Goal: Task Accomplishment & Management: Use online tool/utility

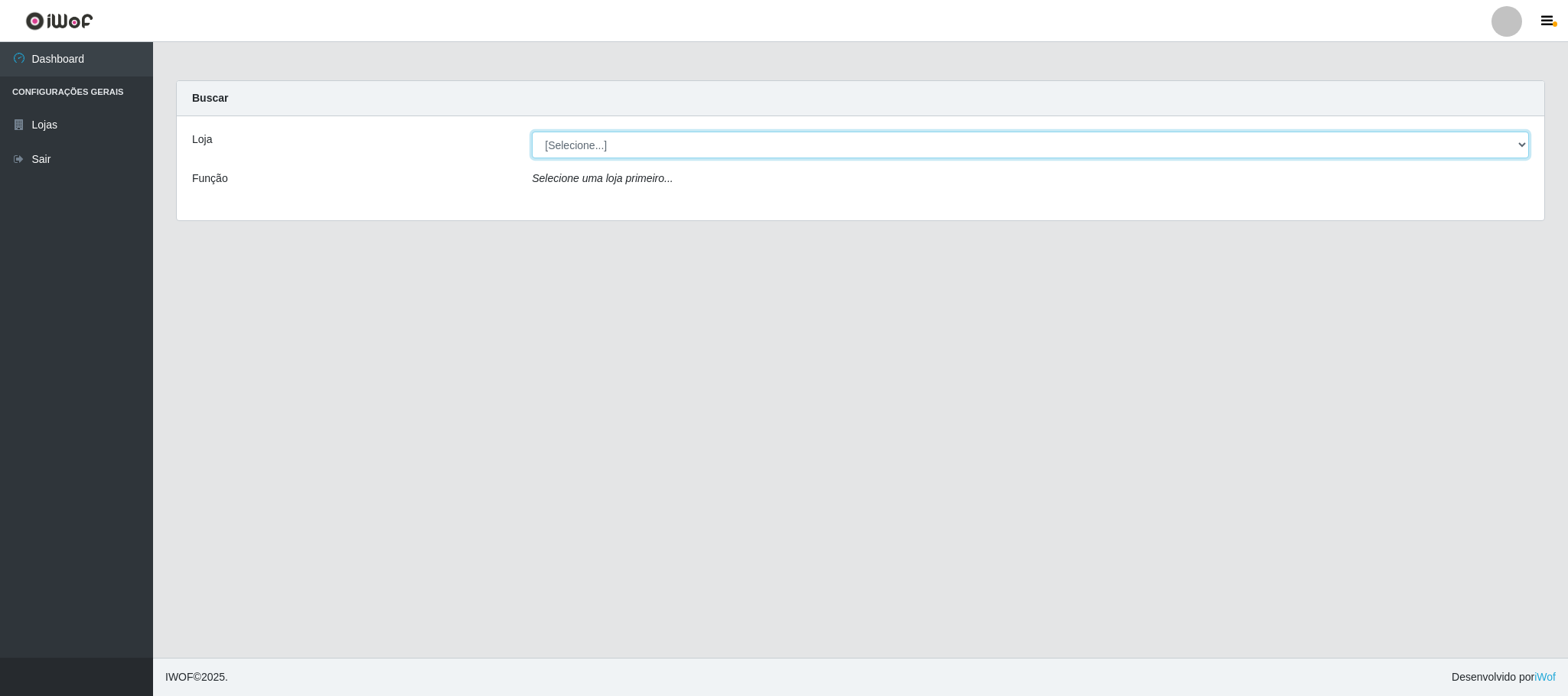
click at [611, 148] on select "[Selecione...] Iskisita Atakado - Centro de Distribuição" at bounding box center [1030, 144] width 997 height 26
select select "425"
click at [531, 131] on select "[Selecione...] Iskisita Atakado - Centro de Distribuição" at bounding box center [1030, 144] width 997 height 26
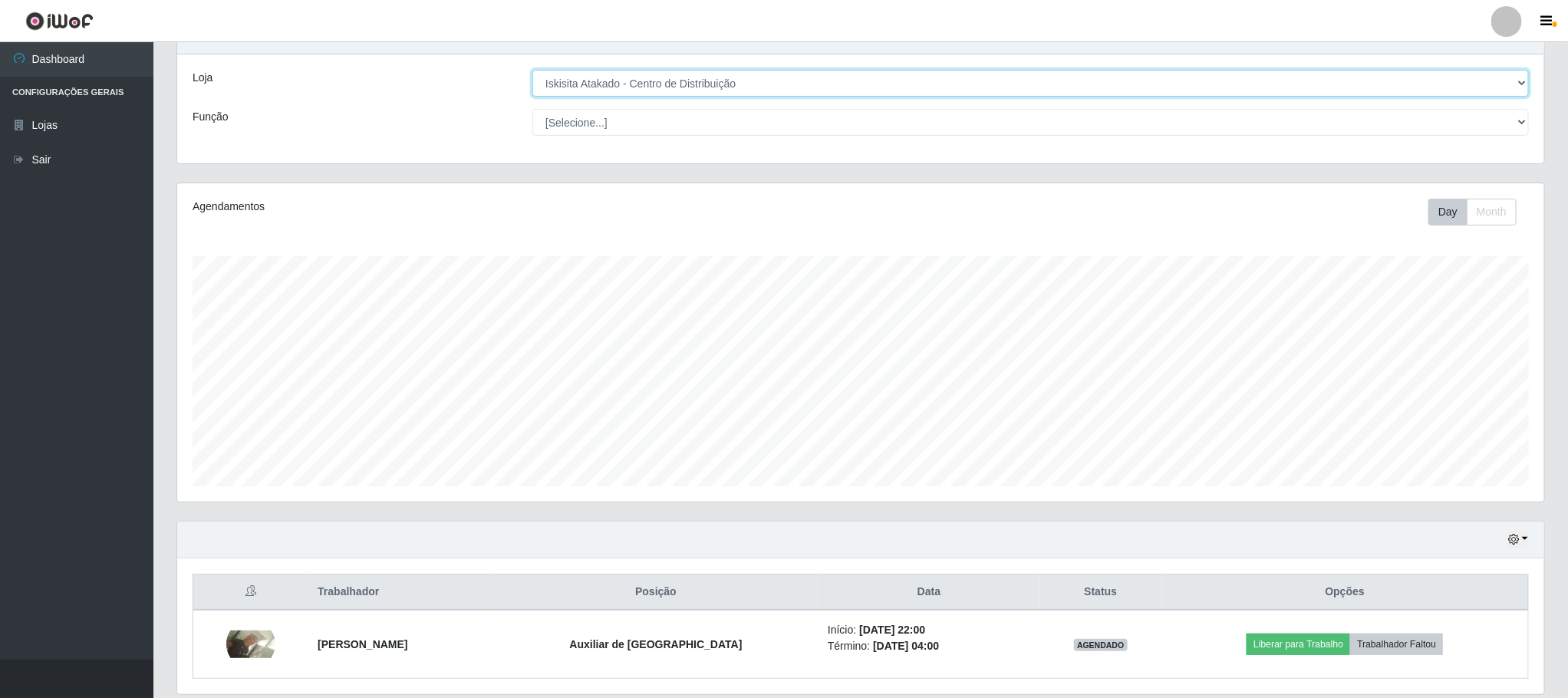
scroll to position [121, 0]
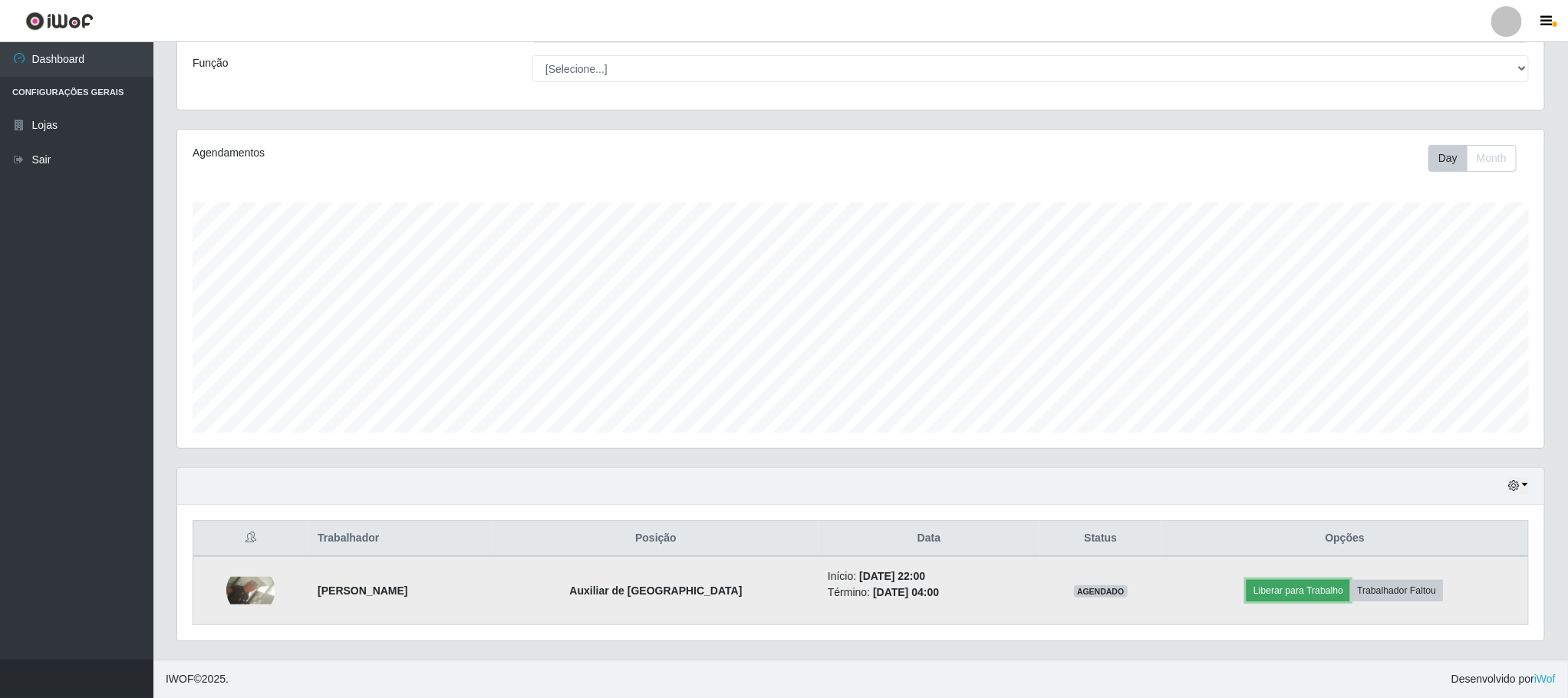
click at [1285, 594] on button "Liberar para Trabalho" at bounding box center [1298, 591] width 103 height 22
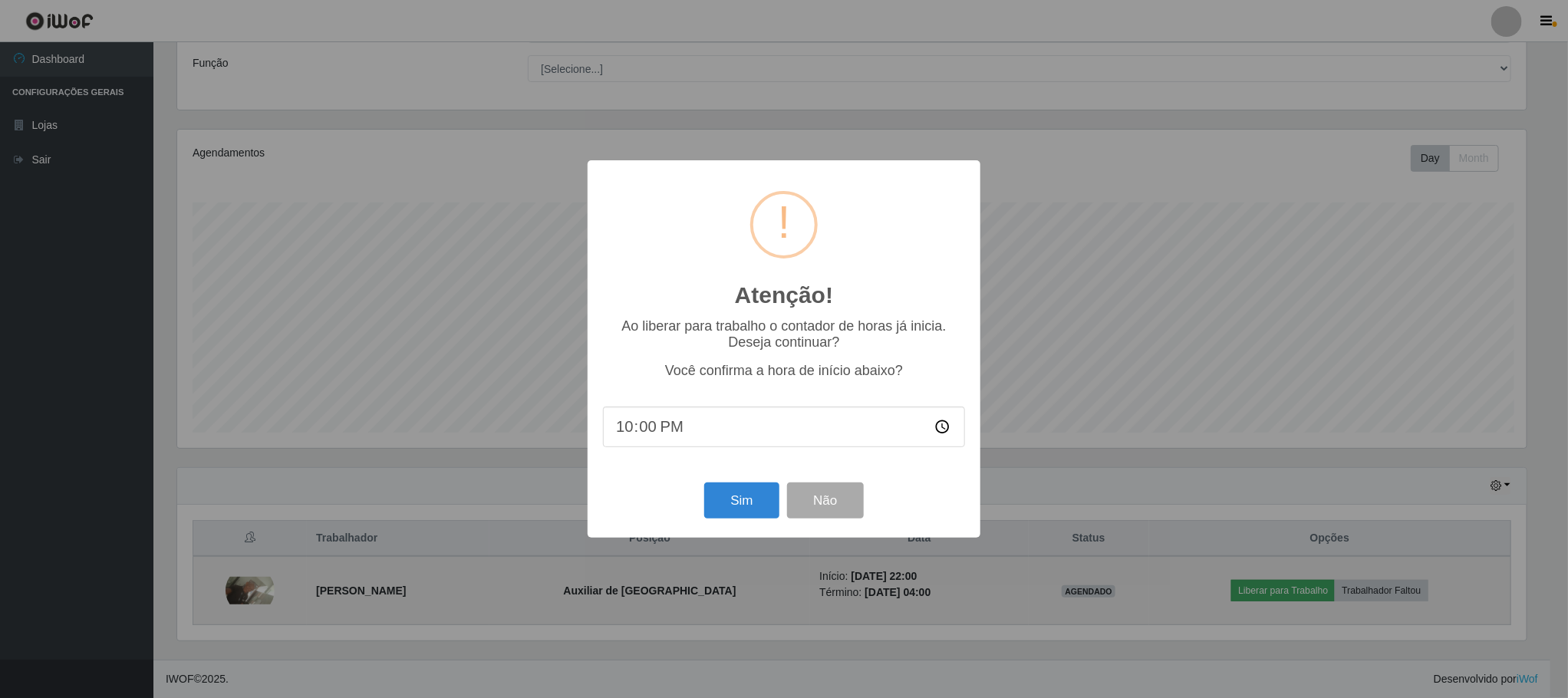
scroll to position [320, 1354]
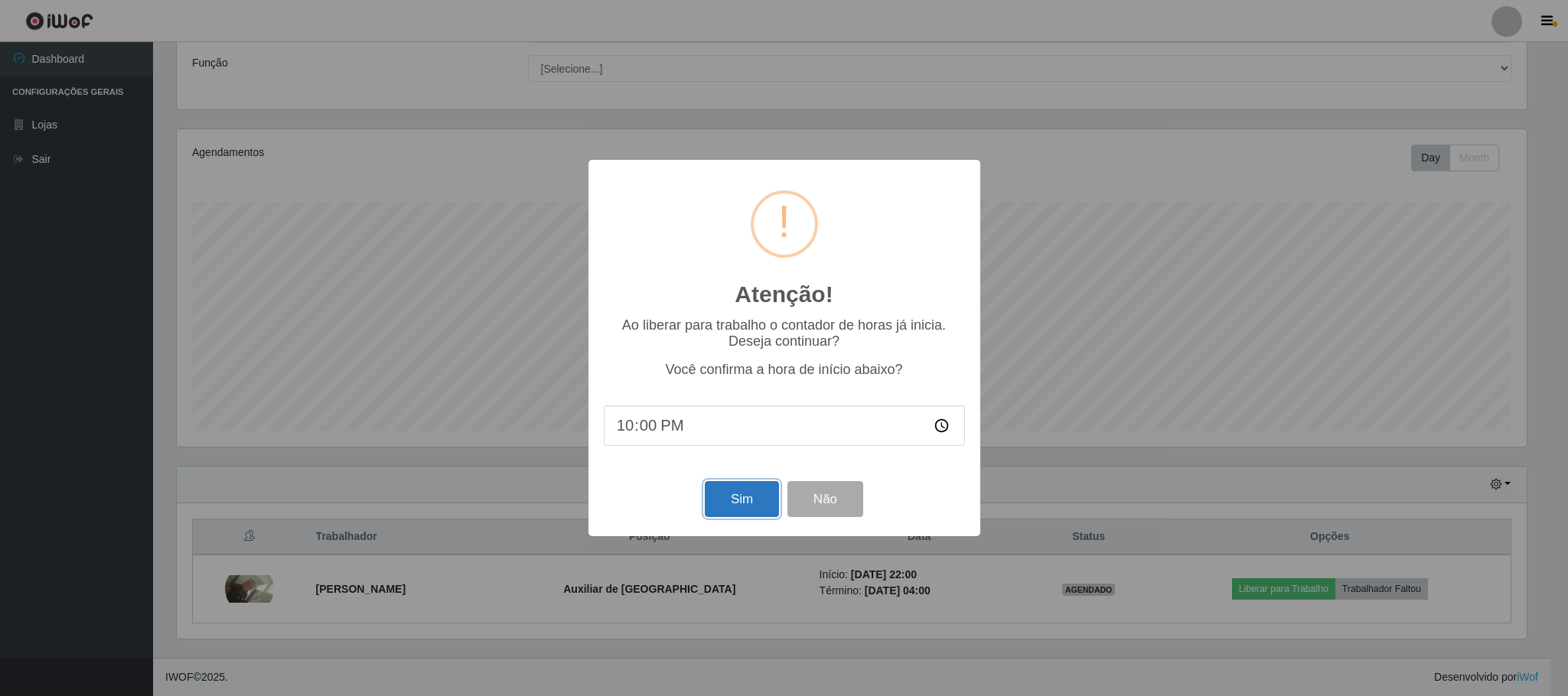
click at [755, 492] on button "Sim" at bounding box center [742, 499] width 75 height 36
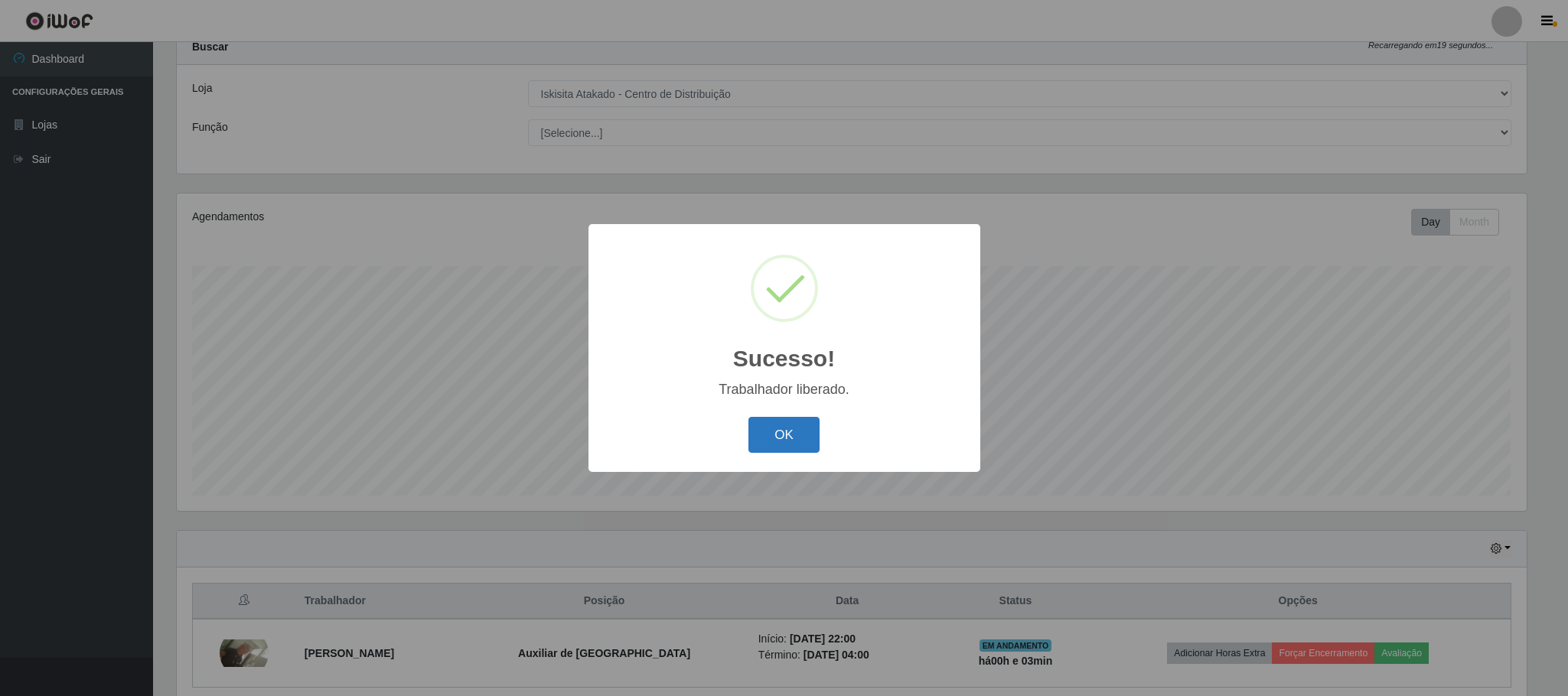
click at [813, 423] on button "OK" at bounding box center [784, 434] width 72 height 36
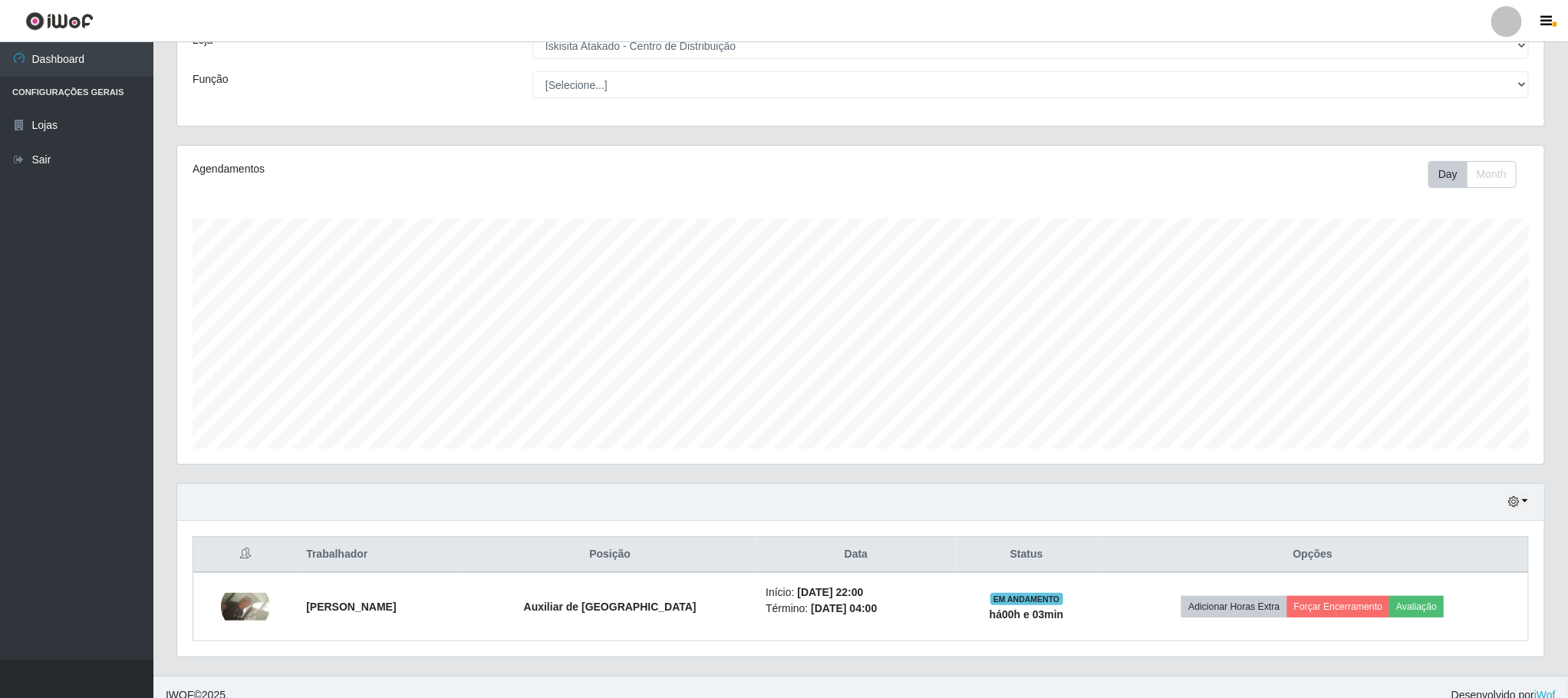
scroll to position [121, 0]
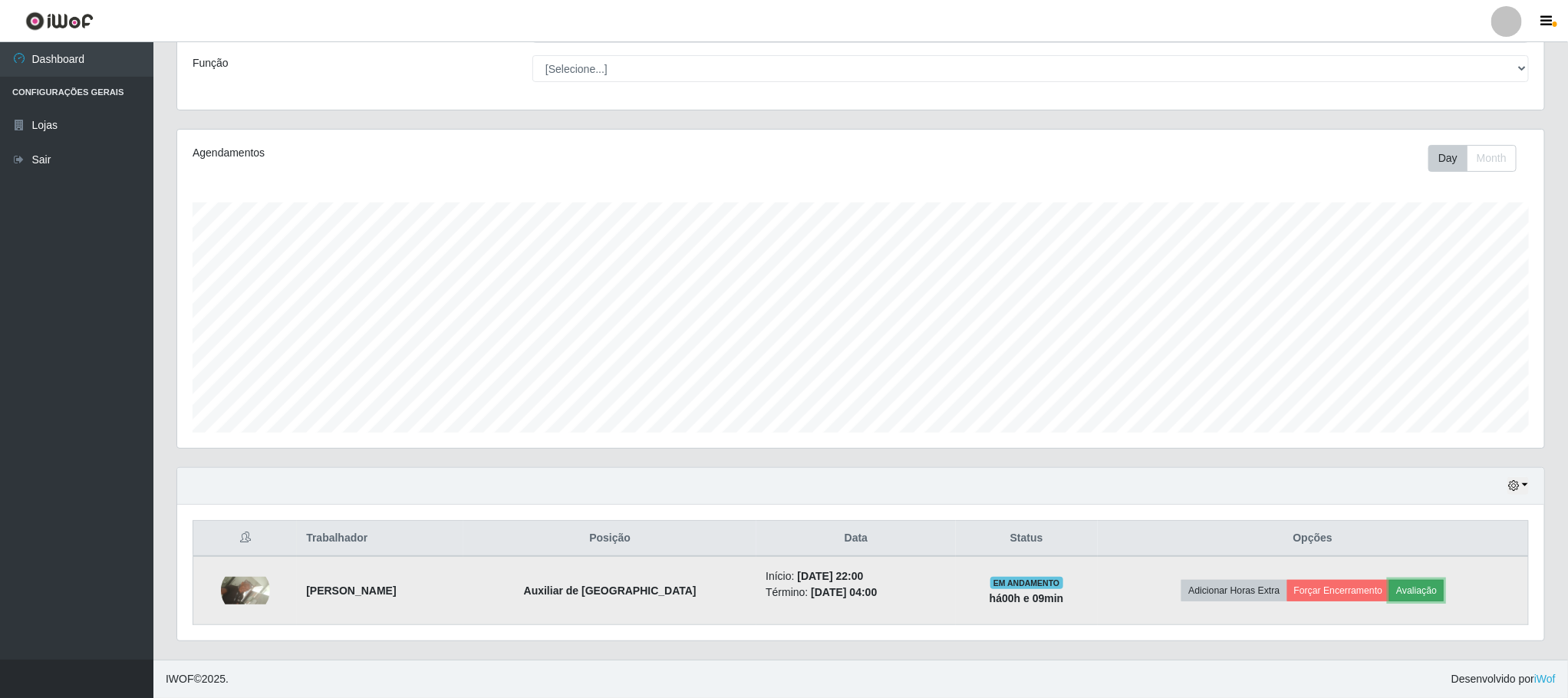
click at [1434, 589] on button "Avaliação" at bounding box center [1416, 591] width 54 height 22
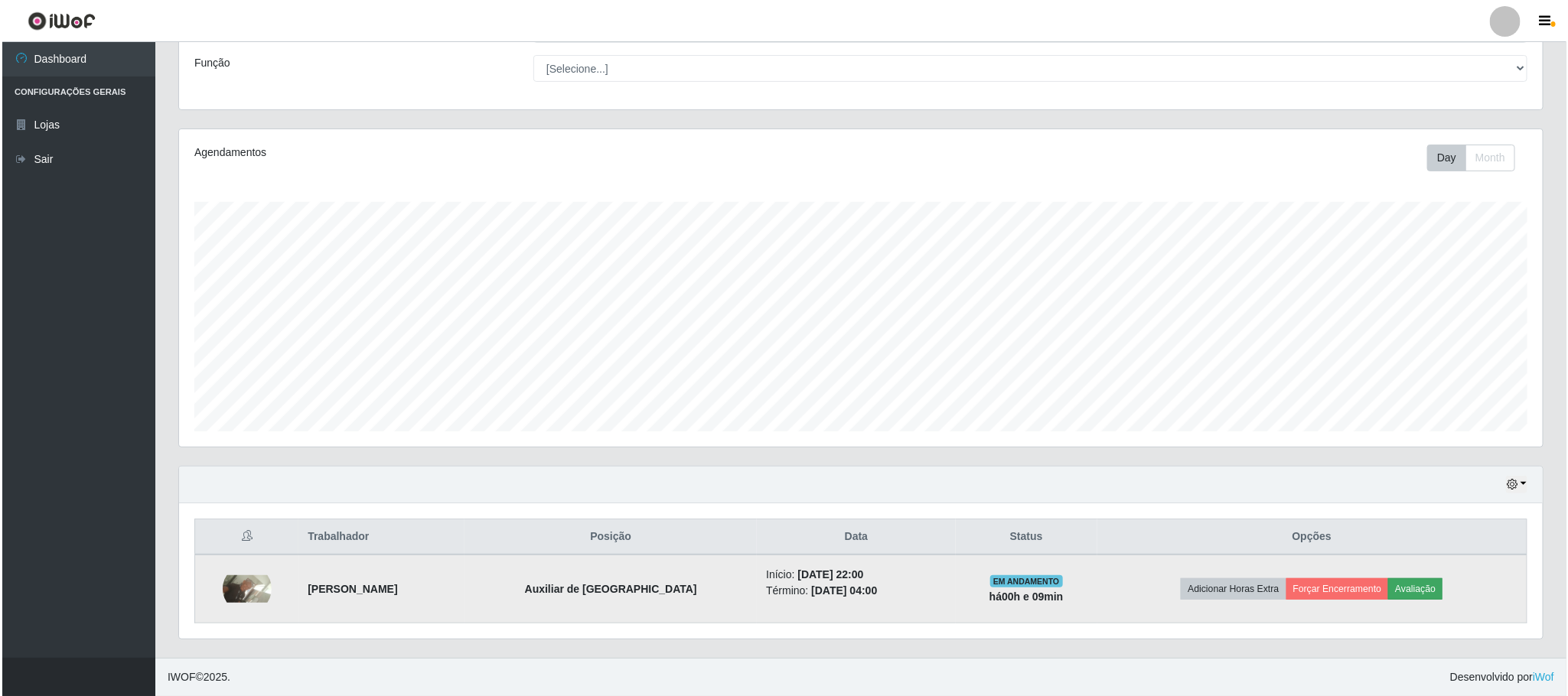
scroll to position [319, 1350]
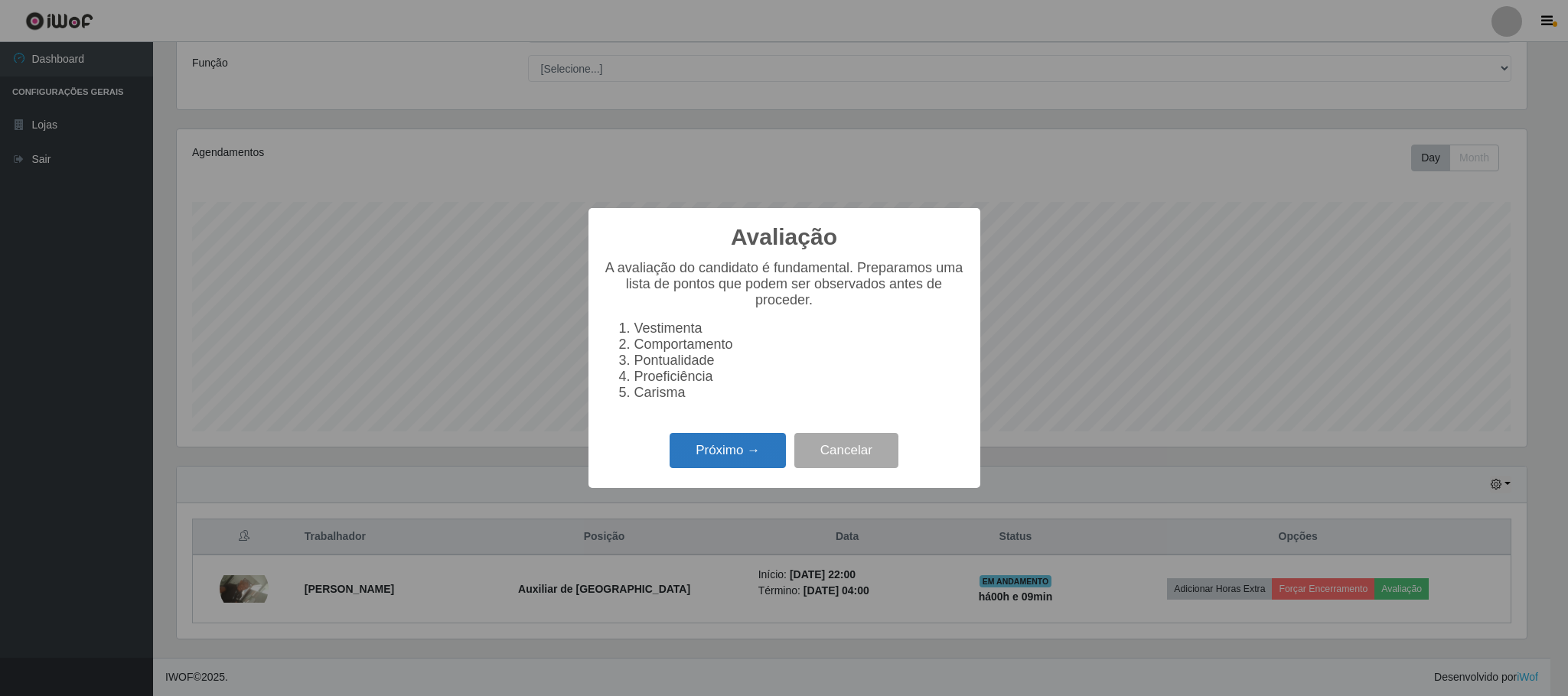
click at [755, 465] on button "Próximo →" at bounding box center [728, 451] width 117 height 36
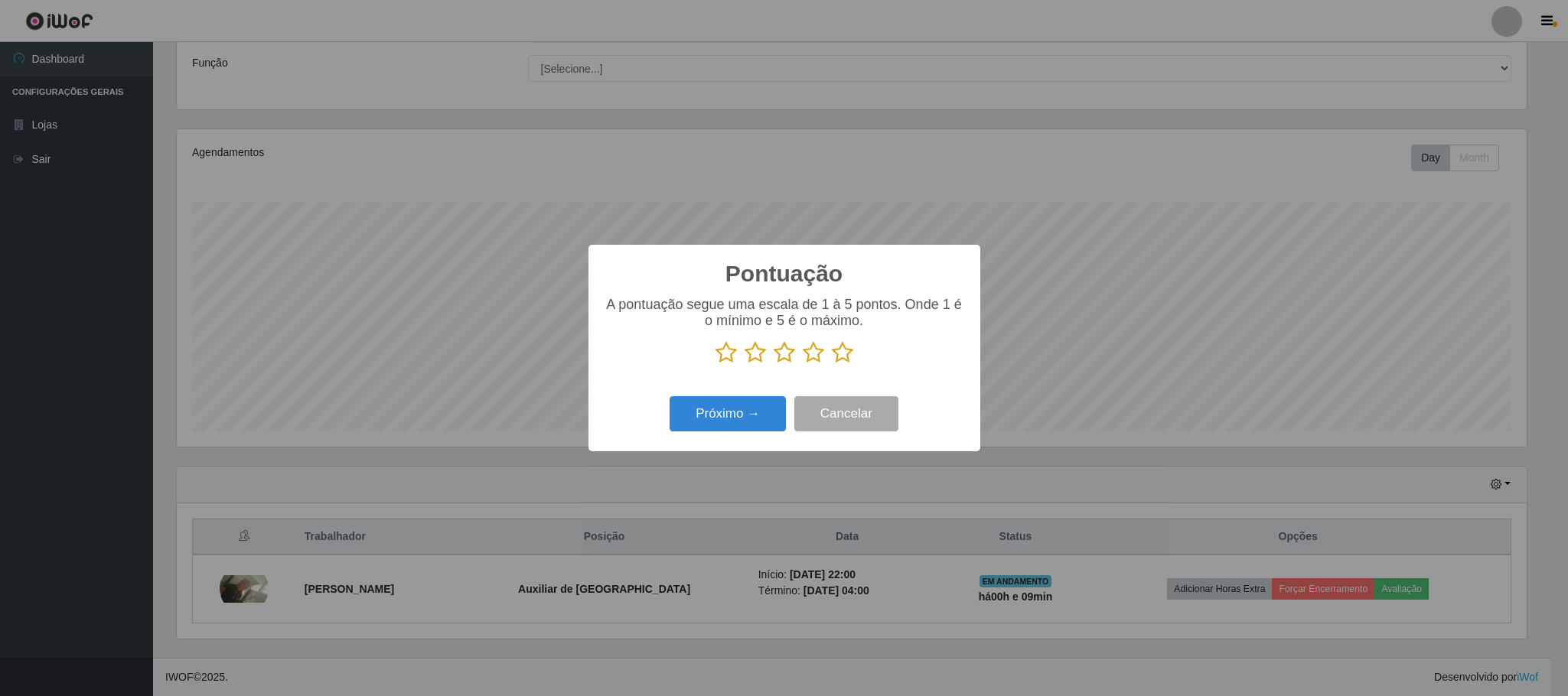
click at [840, 358] on icon at bounding box center [842, 352] width 22 height 23
click at [832, 365] on input "radio" at bounding box center [832, 365] width 0 height 0
click at [755, 417] on button "Próximo →" at bounding box center [728, 414] width 117 height 36
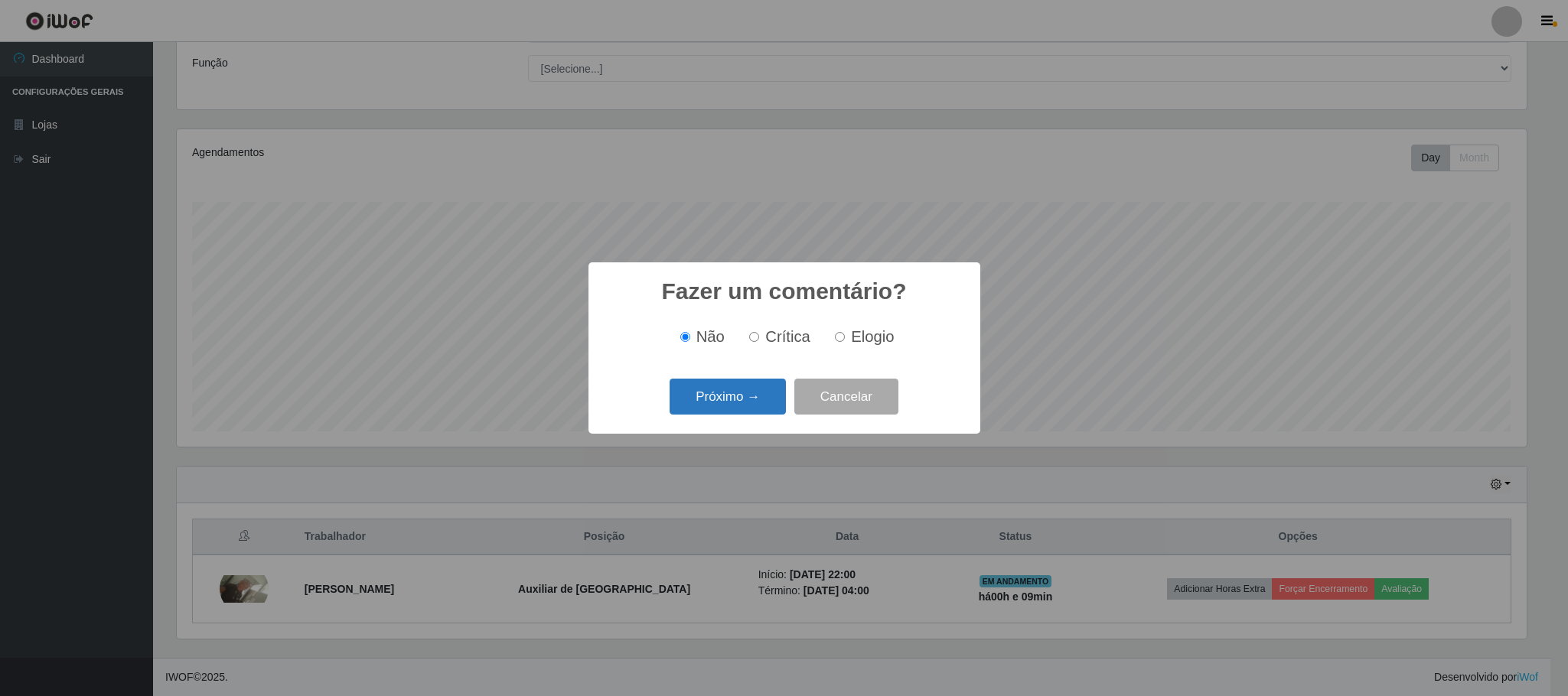
click at [754, 403] on button "Próximo →" at bounding box center [728, 396] width 117 height 36
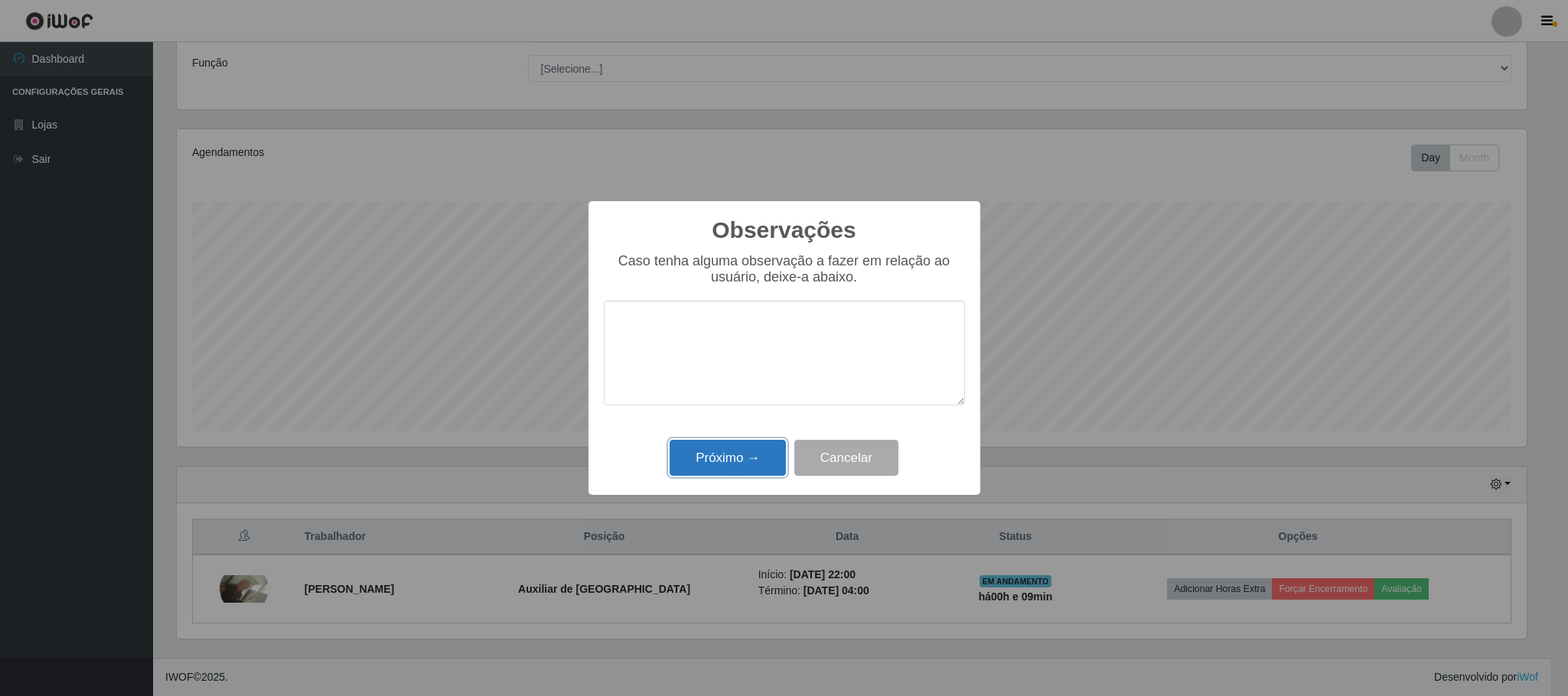
click at [739, 460] on button "Próximo →" at bounding box center [728, 458] width 117 height 36
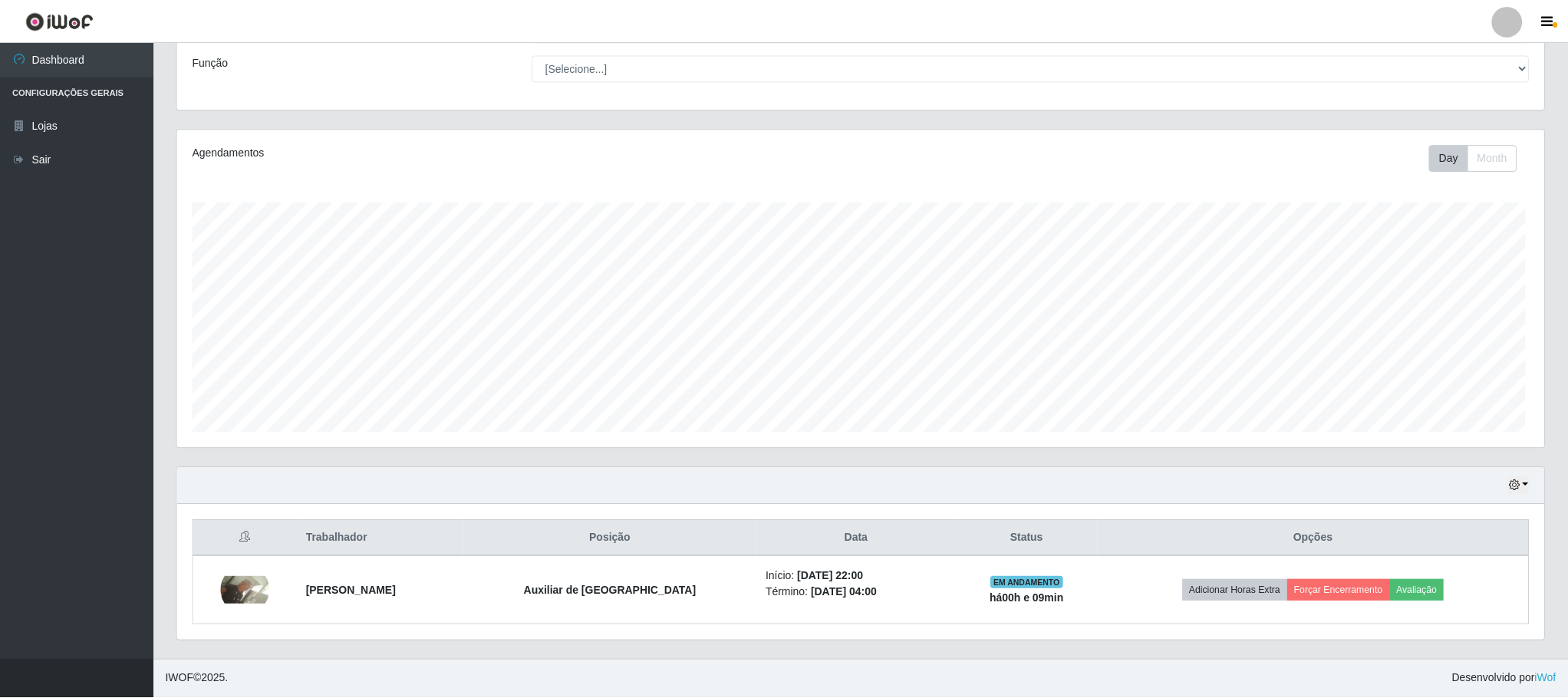
scroll to position [320, 1365]
